Goal: Task Accomplishment & Management: Use online tool/utility

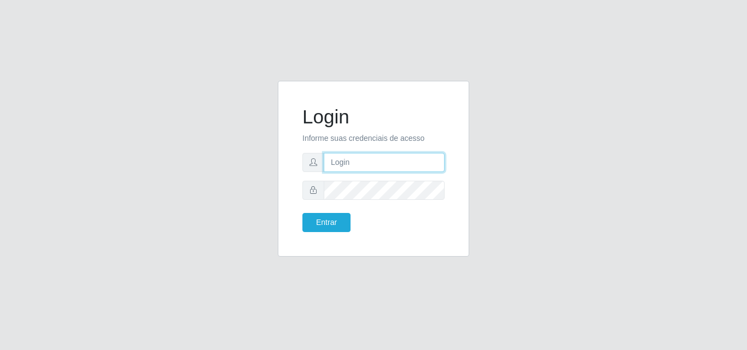
click at [405, 162] on input "text" at bounding box center [384, 162] width 121 height 19
type input "ana@saullus"
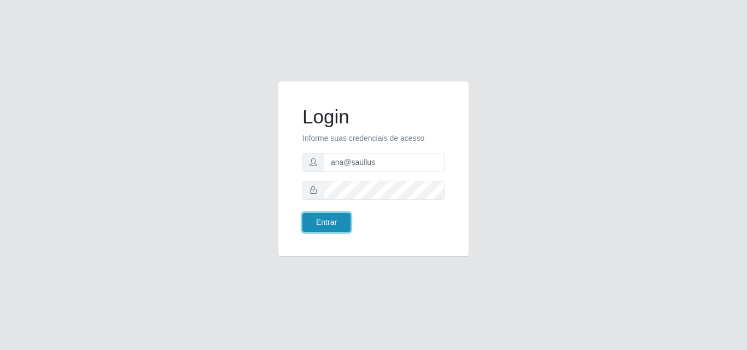
click at [332, 221] on button "Entrar" at bounding box center [326, 222] width 48 height 19
click at [331, 221] on button "Entrar" at bounding box center [326, 222] width 48 height 19
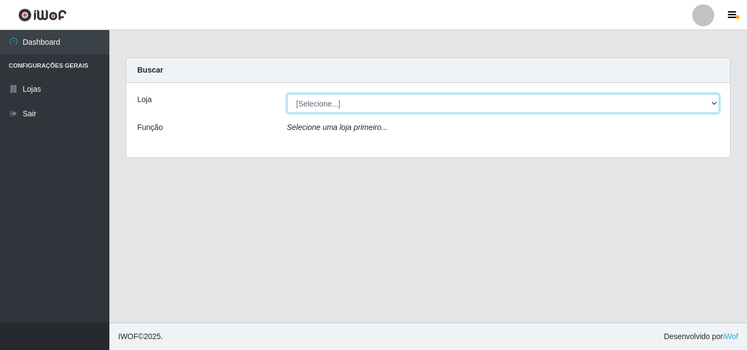
click at [711, 99] on select "[Selecione...] Saullus Supermercados" at bounding box center [503, 103] width 432 height 19
select select "423"
click at [287, 94] on select "[Selecione...] Saullus Supermercados" at bounding box center [503, 103] width 432 height 19
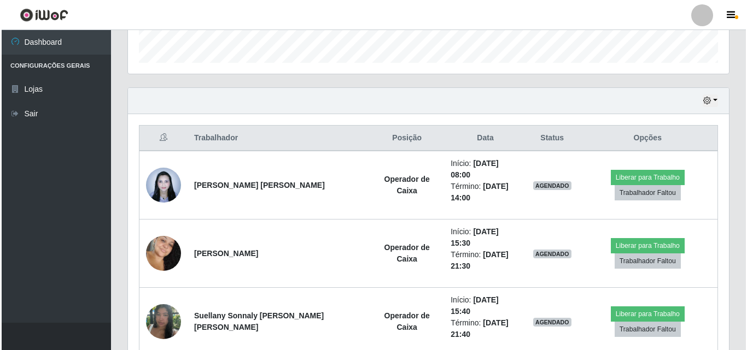
scroll to position [351, 0]
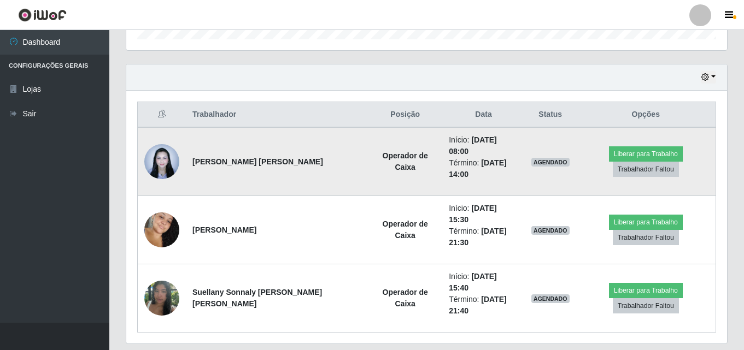
click at [173, 159] on img at bounding box center [161, 161] width 35 height 46
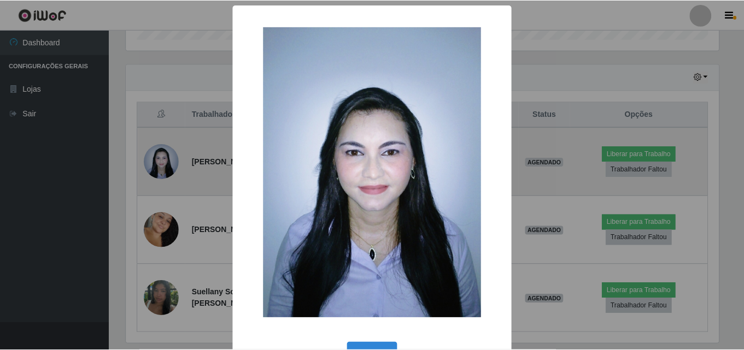
scroll to position [227, 595]
click at [173, 159] on div "× OK Cancel" at bounding box center [373, 175] width 747 height 350
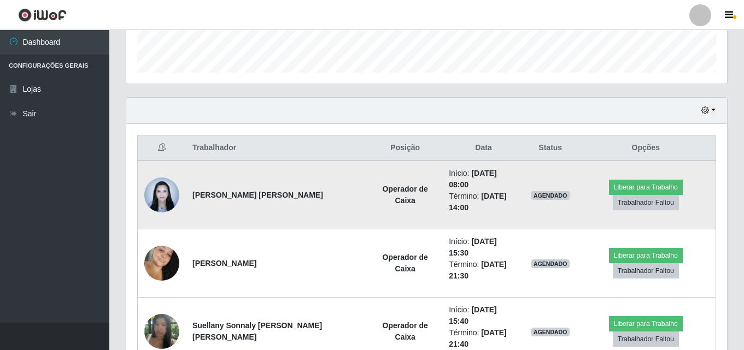
scroll to position [351, 0]
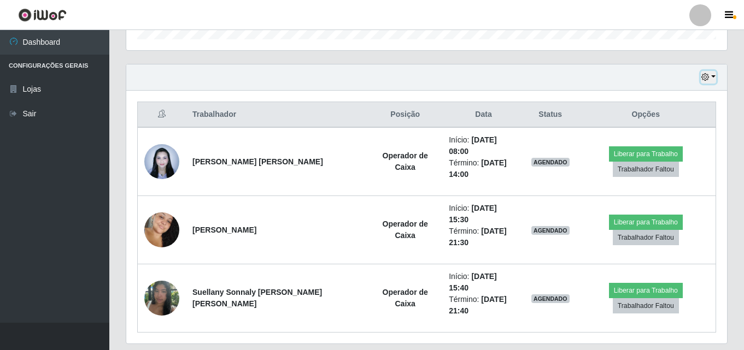
click at [713, 77] on button "button" at bounding box center [708, 77] width 15 height 13
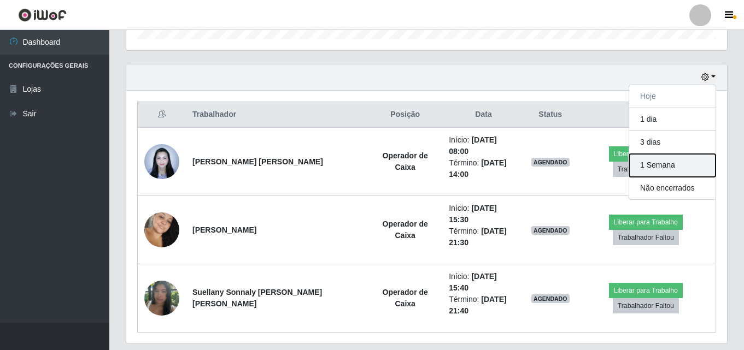
click at [699, 165] on button "1 Semana" at bounding box center [672, 165] width 86 height 23
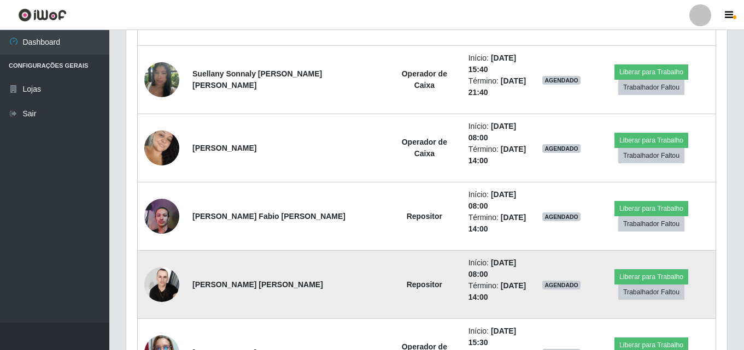
scroll to position [625, 0]
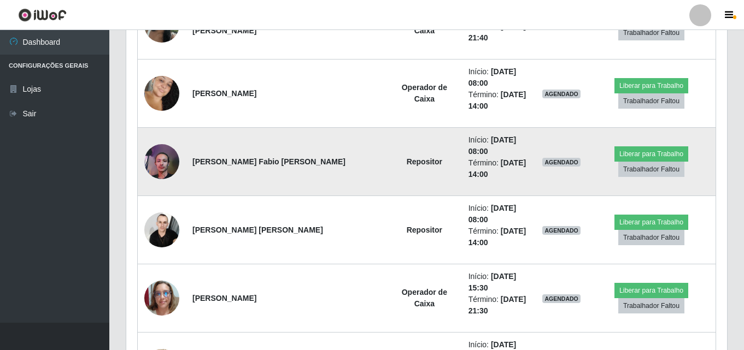
click at [387, 128] on td "Repositor" at bounding box center [424, 162] width 75 height 68
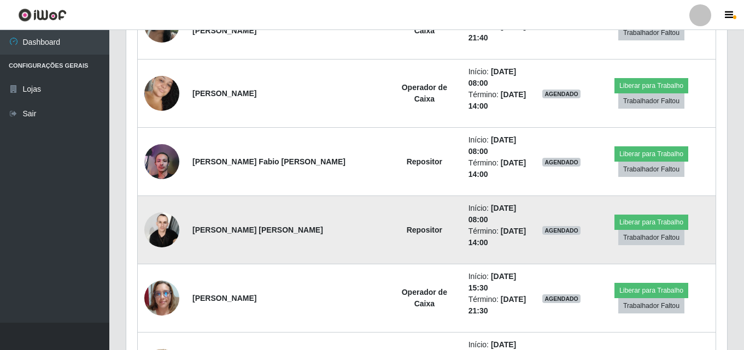
click at [154, 207] on img at bounding box center [161, 230] width 35 height 46
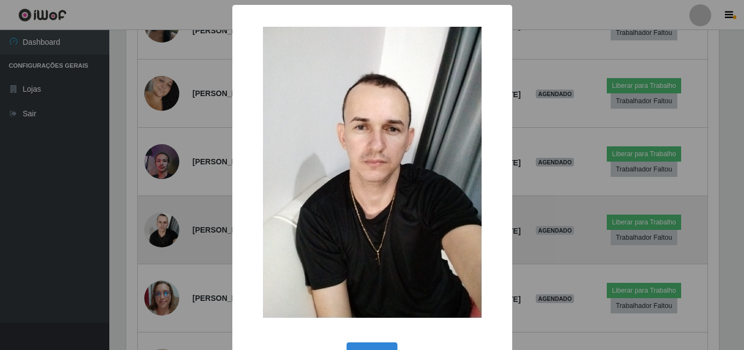
scroll to position [227, 595]
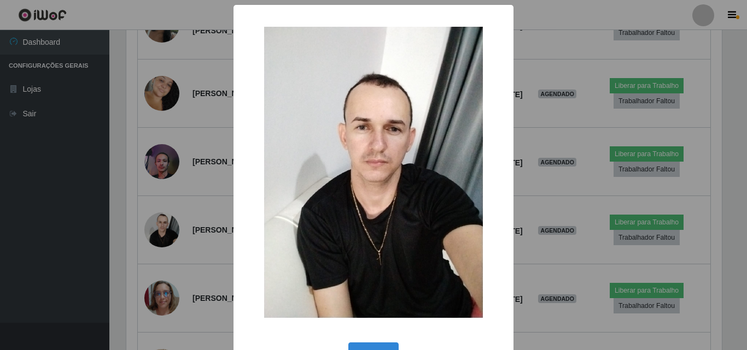
click at [156, 162] on div "× OK Cancel" at bounding box center [373, 175] width 747 height 350
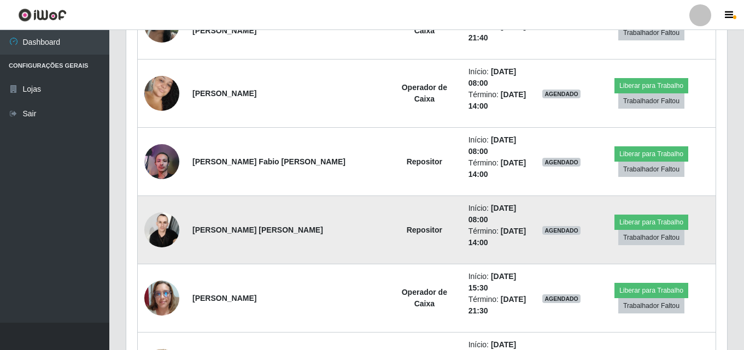
scroll to position [227, 601]
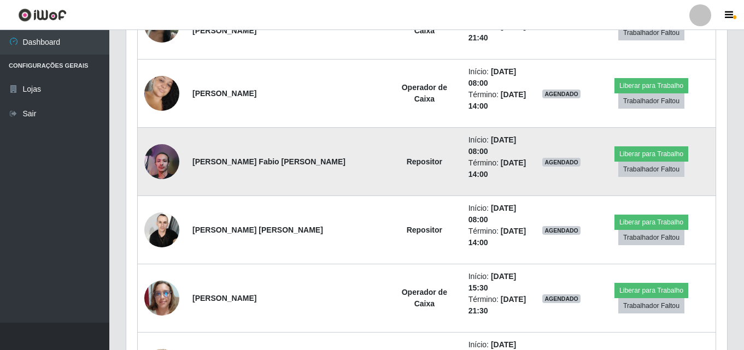
click at [159, 138] on img at bounding box center [161, 161] width 35 height 47
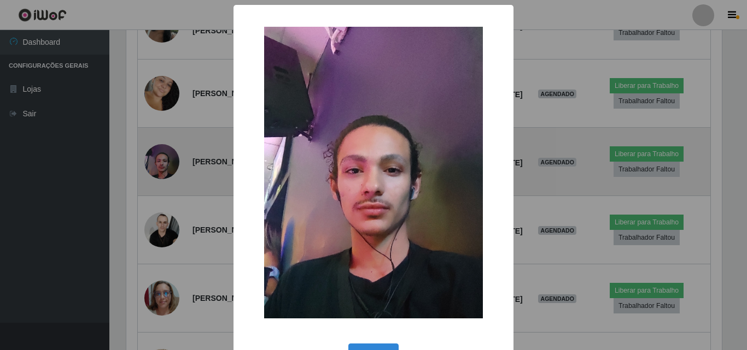
click at [159, 114] on div "× OK Cancel" at bounding box center [373, 175] width 747 height 350
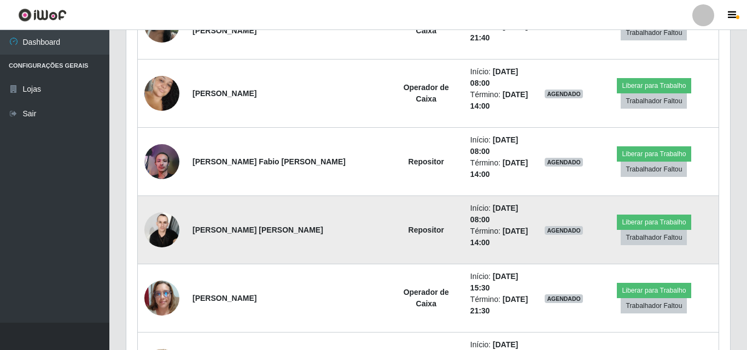
scroll to position [227, 601]
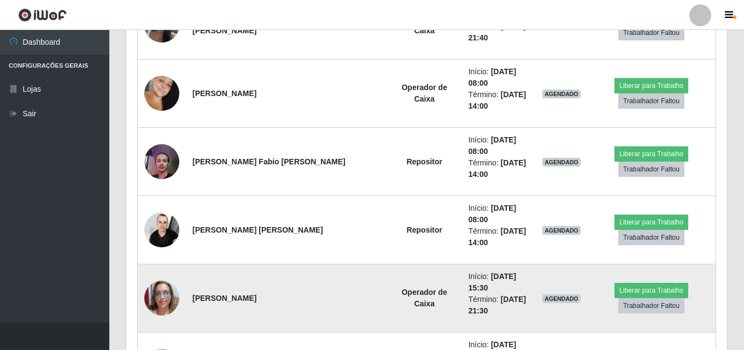
click at [170, 281] on img at bounding box center [161, 298] width 35 height 35
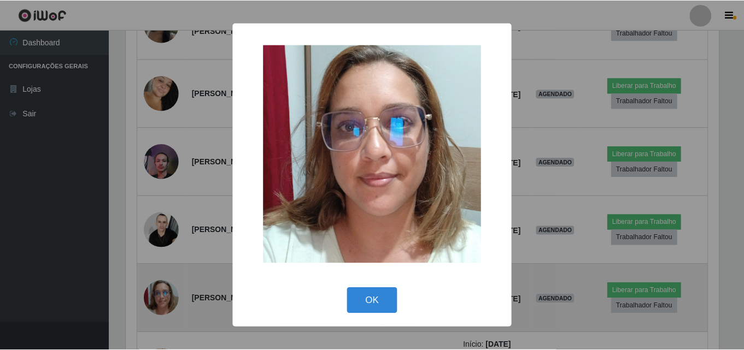
scroll to position [227, 595]
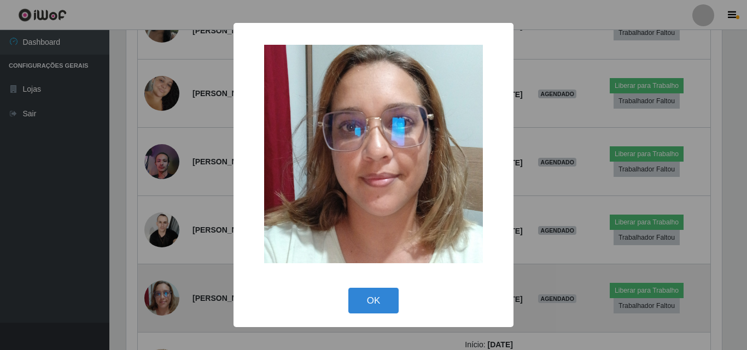
click at [170, 224] on div "× OK Cancel" at bounding box center [373, 175] width 747 height 350
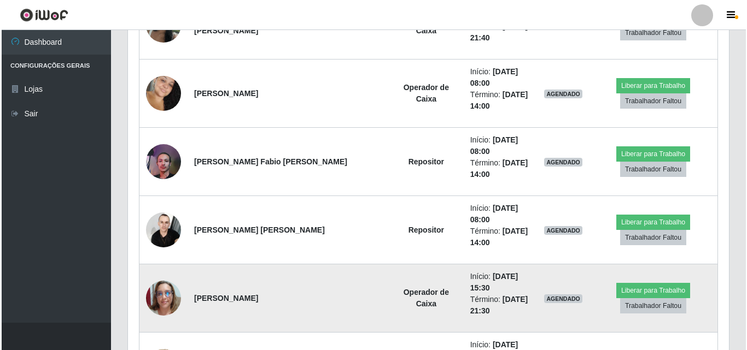
scroll to position [227, 601]
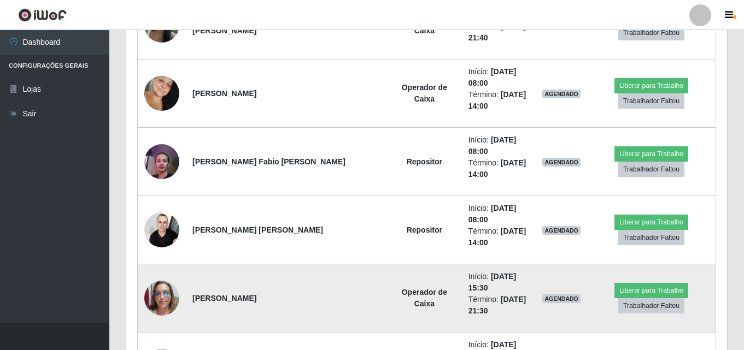
click at [174, 281] on img at bounding box center [161, 298] width 35 height 35
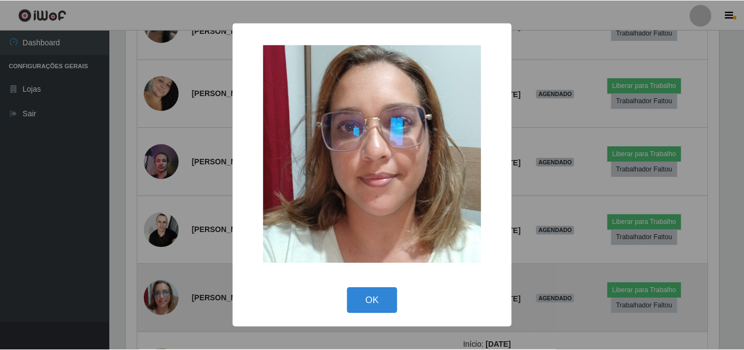
scroll to position [227, 595]
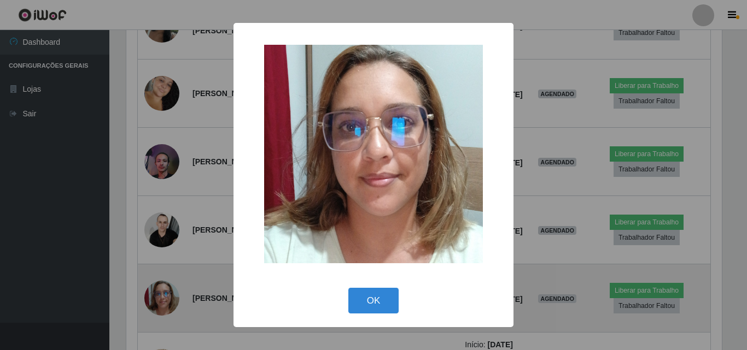
click at [174, 230] on div "× OK Cancel" at bounding box center [373, 175] width 747 height 350
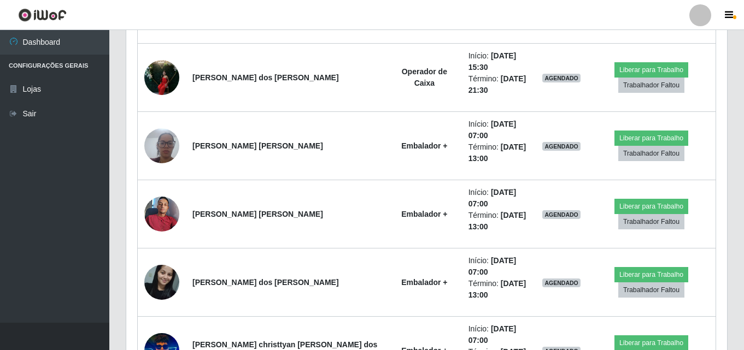
scroll to position [843, 0]
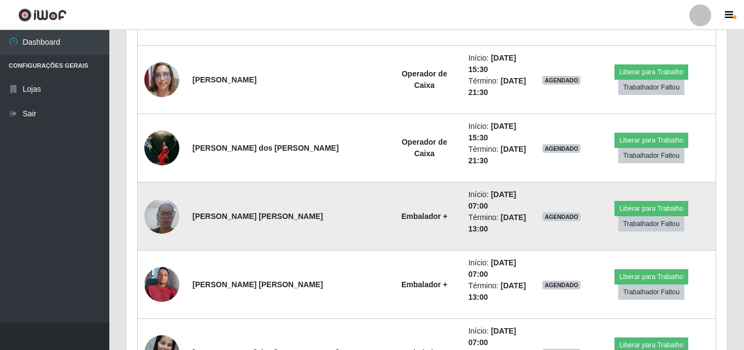
click at [171, 193] on img at bounding box center [161, 216] width 35 height 46
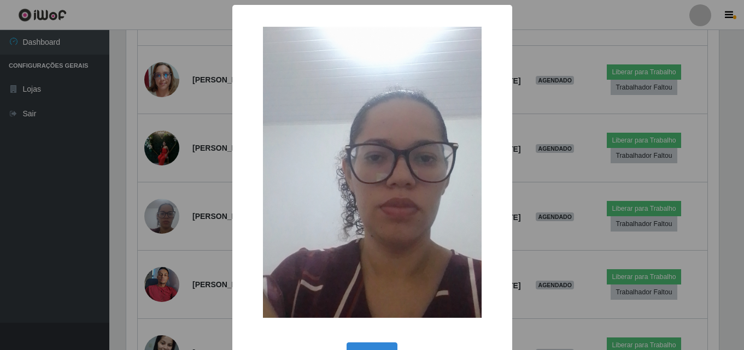
scroll to position [227, 595]
click at [168, 121] on div "× OK Cancel" at bounding box center [373, 175] width 747 height 350
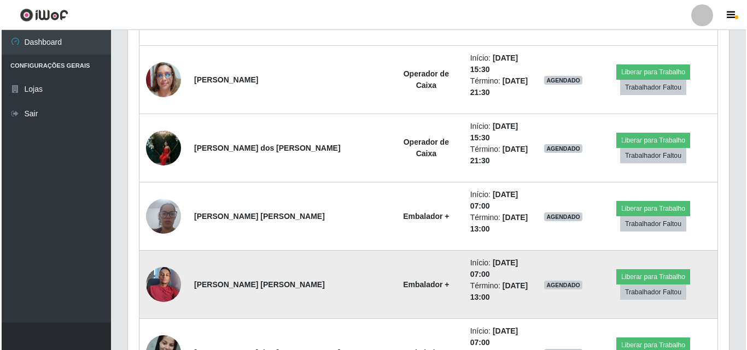
scroll to position [227, 601]
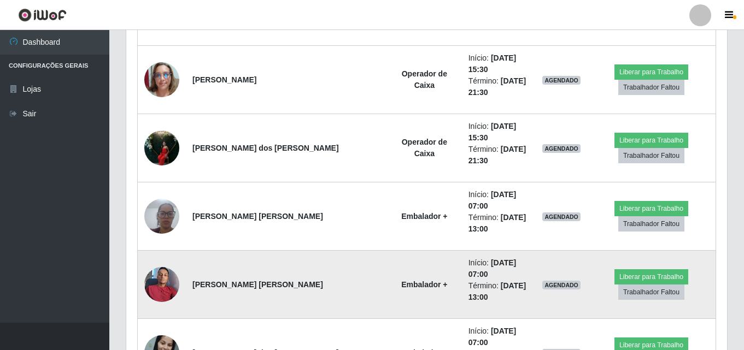
click at [163, 261] on img at bounding box center [161, 284] width 35 height 46
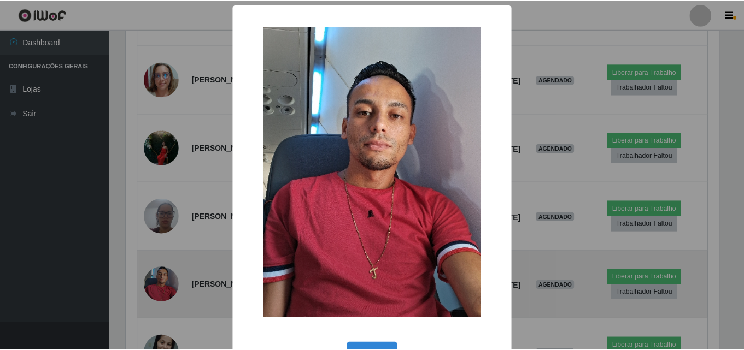
scroll to position [227, 595]
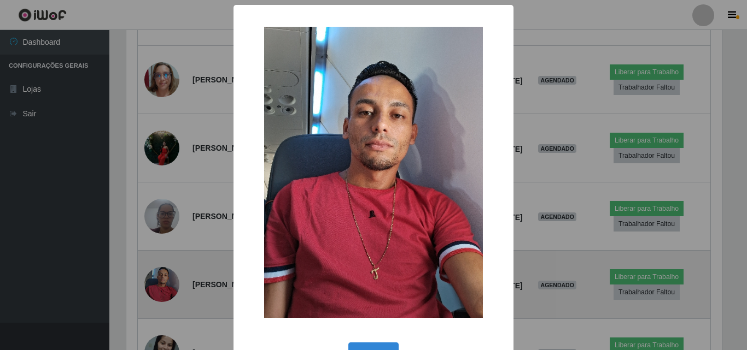
click at [163, 170] on div "× OK Cancel" at bounding box center [373, 175] width 747 height 350
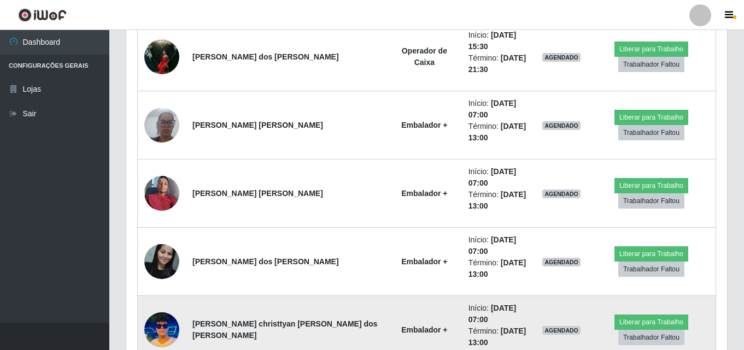
scroll to position [953, 0]
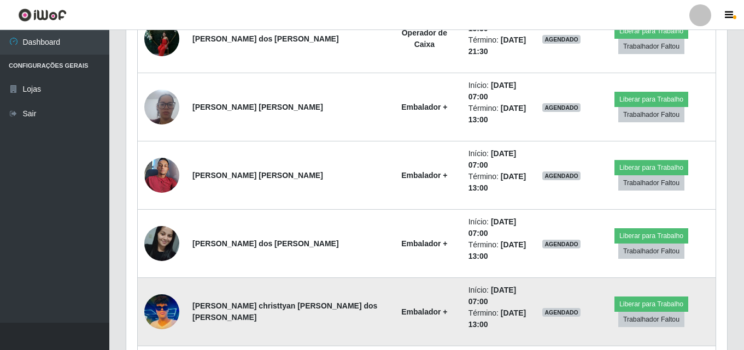
click at [163, 289] on img at bounding box center [161, 312] width 35 height 46
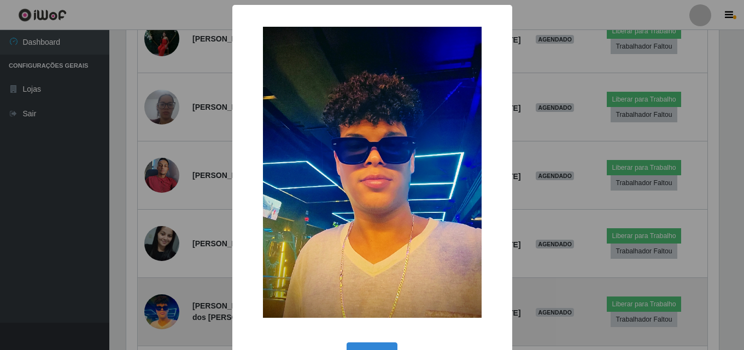
scroll to position [227, 595]
click at [162, 178] on div "× OK Cancel" at bounding box center [373, 175] width 747 height 350
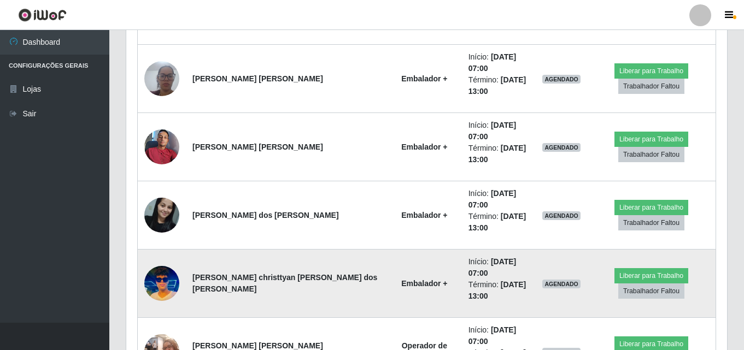
scroll to position [1007, 0]
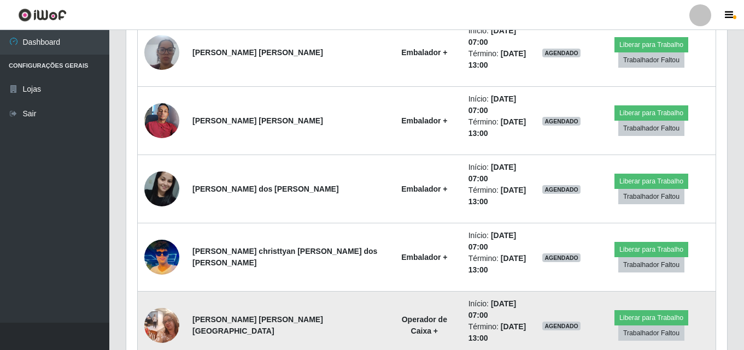
click at [161, 302] on img at bounding box center [161, 325] width 35 height 46
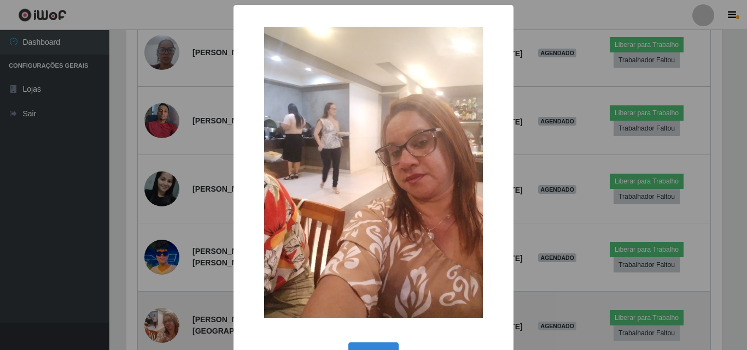
click at [160, 181] on div "× OK Cancel" at bounding box center [373, 175] width 747 height 350
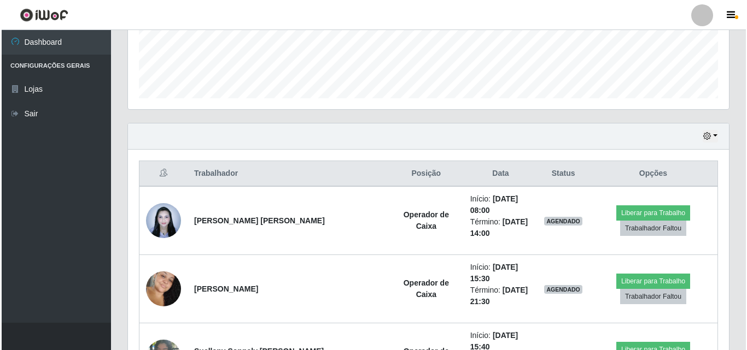
scroll to position [268, 0]
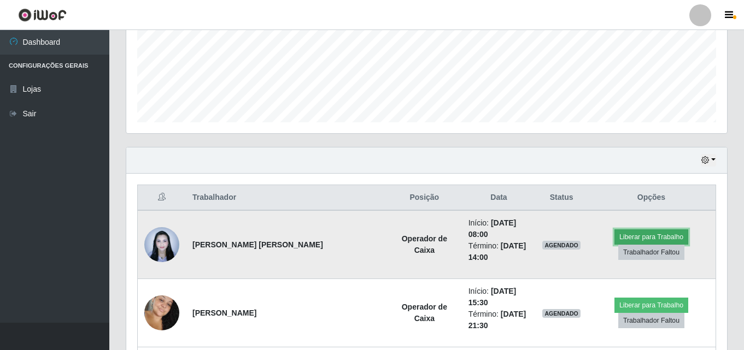
click at [638, 230] on button "Liberar para Trabalho" at bounding box center [651, 237] width 74 height 15
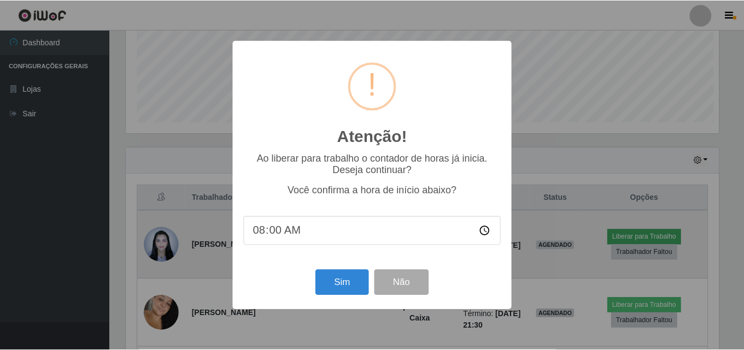
scroll to position [227, 595]
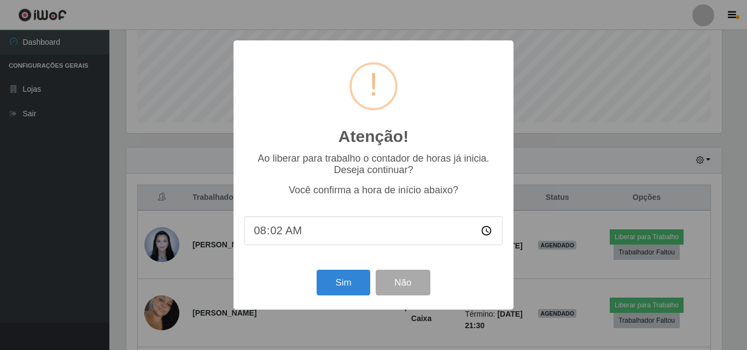
type input "08:20"
click at [292, 233] on input "08:20" at bounding box center [373, 230] width 258 height 29
click at [411, 280] on button "Não" at bounding box center [403, 283] width 54 height 26
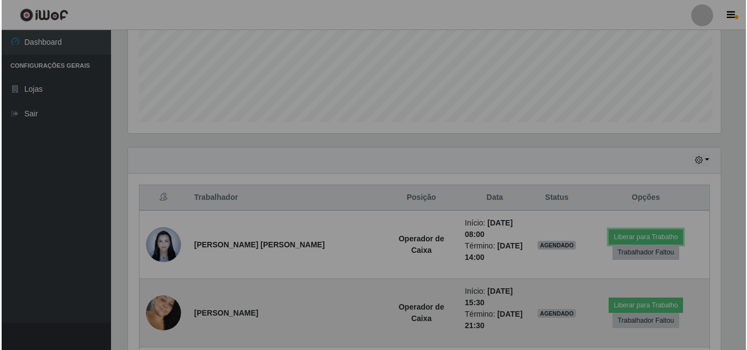
scroll to position [227, 601]
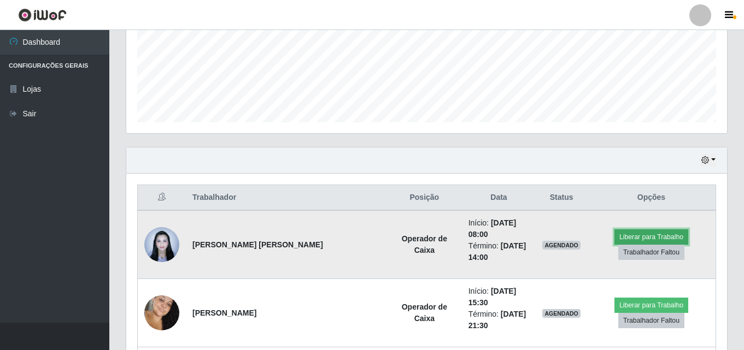
click at [636, 230] on button "Liberar para Trabalho" at bounding box center [651, 237] width 74 height 15
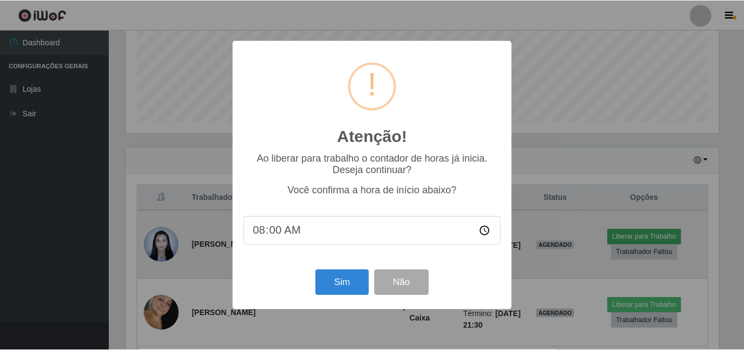
scroll to position [227, 595]
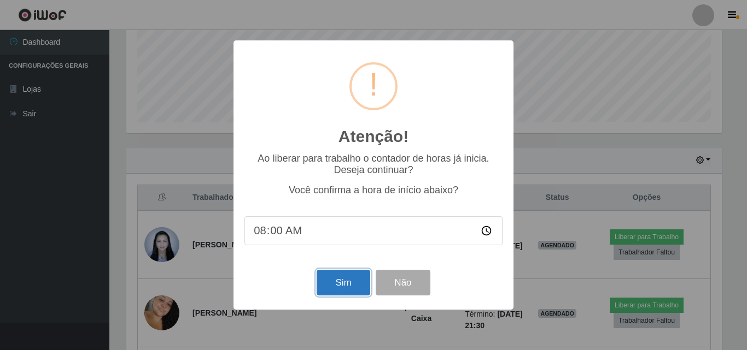
click at [330, 293] on button "Sim" at bounding box center [343, 283] width 53 height 26
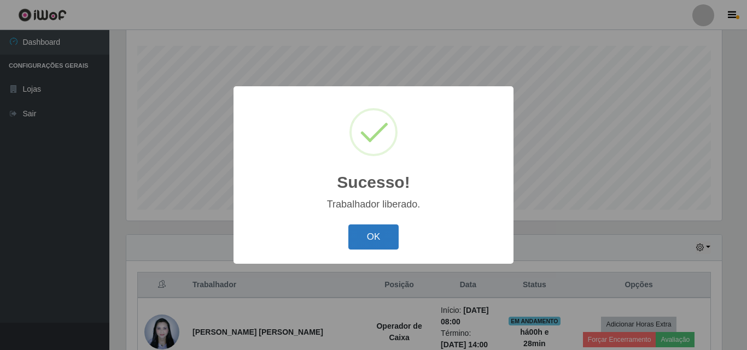
click at [371, 238] on button "OK" at bounding box center [373, 238] width 51 height 26
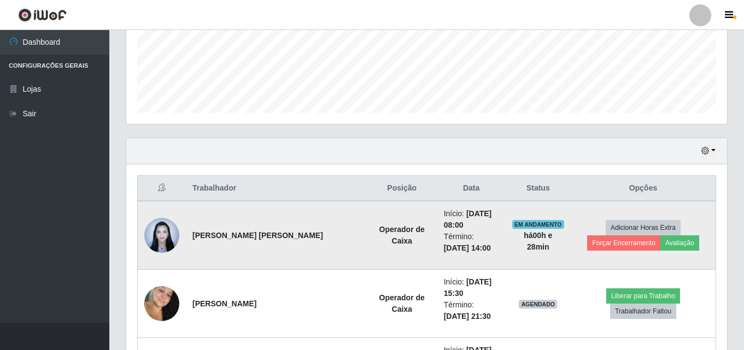
scroll to position [290, 0]
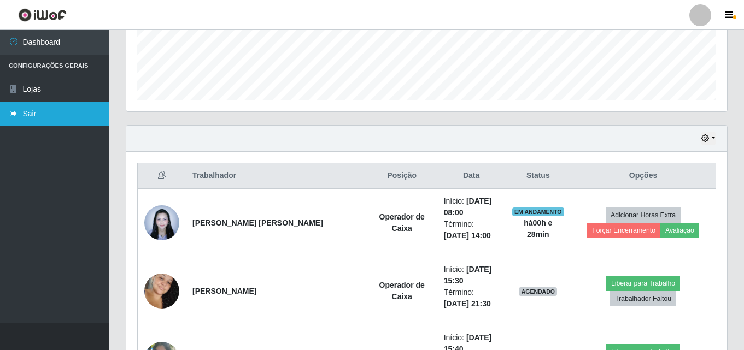
click at [69, 114] on link "Sair" at bounding box center [54, 114] width 109 height 25
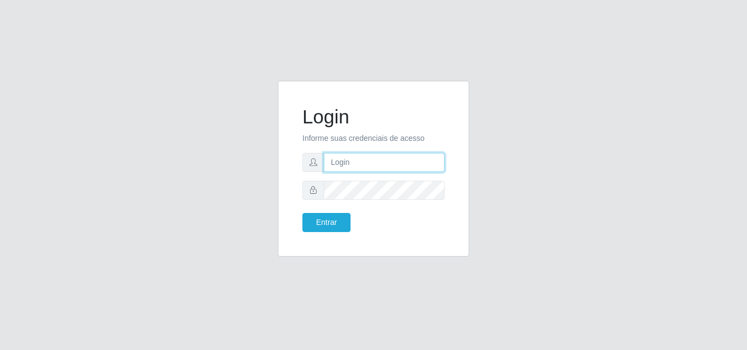
click at [351, 165] on input "text" at bounding box center [384, 162] width 121 height 19
type input "ana@saullus"
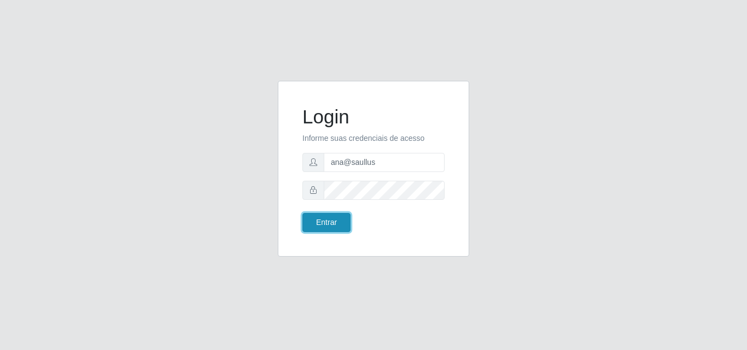
click at [330, 227] on button "Entrar" at bounding box center [326, 222] width 48 height 19
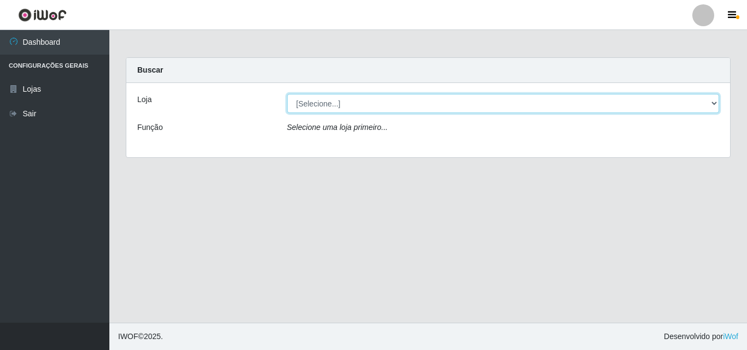
click at [718, 102] on select "[Selecione...] Saullus Supermercados" at bounding box center [503, 103] width 432 height 19
select select "423"
click at [287, 94] on select "[Selecione...] Saullus Supermercados" at bounding box center [503, 103] width 432 height 19
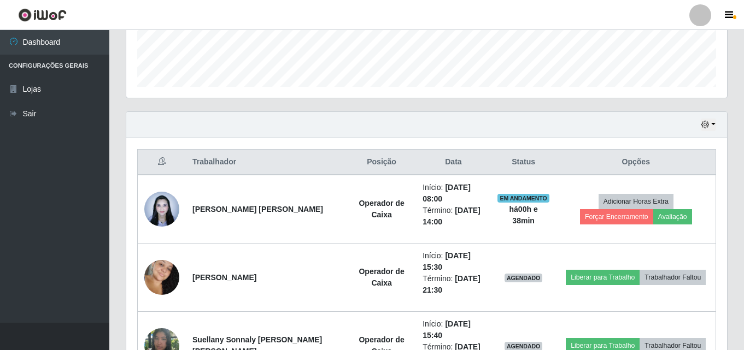
scroll to position [328, 0]
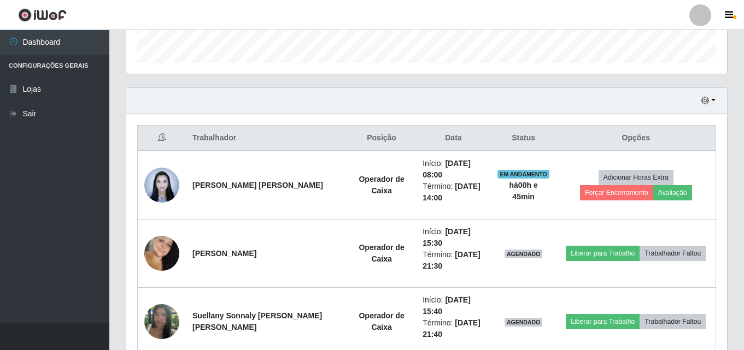
click at [295, 93] on div "Hoje 1 dia 3 dias 1 Semana Não encerrados" at bounding box center [426, 101] width 601 height 26
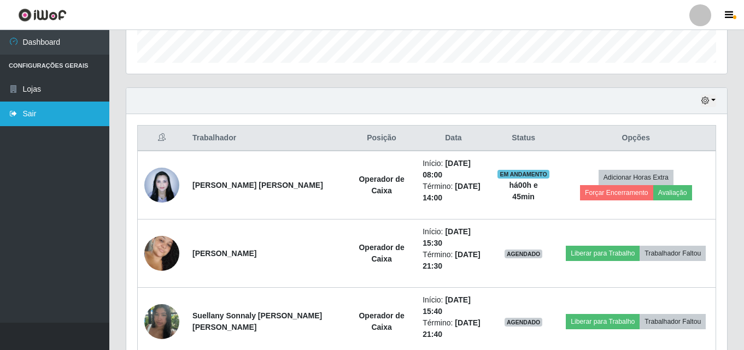
click at [43, 110] on link "Sair" at bounding box center [54, 114] width 109 height 25
